Goal: Find specific page/section: Find specific page/section

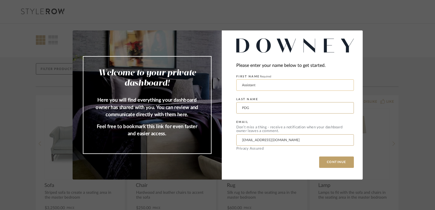
click at [298, 85] on input "Assistant" at bounding box center [295, 84] width 118 height 11
click at [329, 162] on button "CONTINUE" at bounding box center [336, 162] width 35 height 11
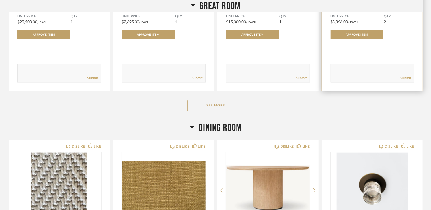
scroll to position [370, 0]
